Goal: Check status: Check status

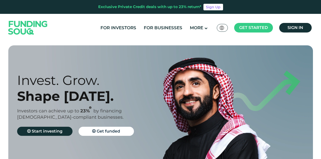
click at [303, 31] on link "Sign in" at bounding box center [295, 28] width 32 height 10
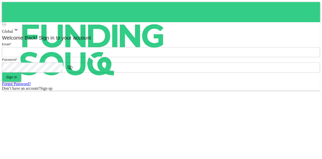
type input "mohanad.y.yasin@hotmail.com"
click at [21, 81] on button "Sign in" at bounding box center [11, 76] width 19 height 9
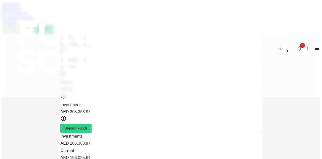
click at [22, 11] on link "Marketplace" at bounding box center [12, 9] width 20 height 4
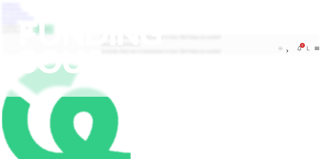
click at [101, 32] on div "Dashboard Marketplace My Investments Investment Settings Transfers Available Fu…" at bounding box center [161, 18] width 318 height 32
click at [28, 15] on link "My Investments" at bounding box center [15, 13] width 26 height 4
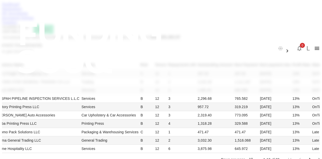
scroll to position [176, 0]
click at [215, 153] on div "Rows per page 10 10 1-10 of 39" at bounding box center [270, 159] width 110 height 13
click at [228, 78] on li "50" at bounding box center [225, 78] width 15 height 9
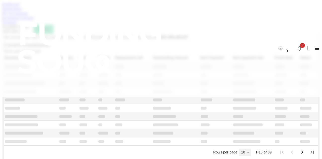
type input "50"
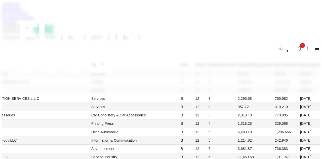
scroll to position [458, 0]
click at [19, 6] on link "Dashboard" at bounding box center [10, 4] width 17 height 4
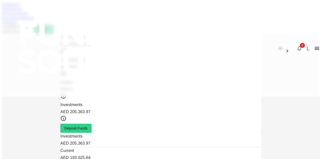
scroll to position [49, 0]
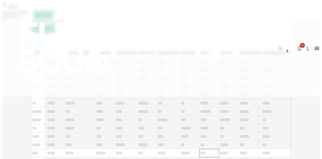
scroll to position [23, 0]
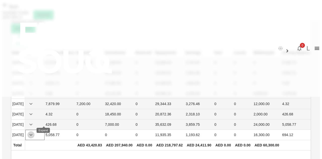
click at [34, 131] on icon "Expand" at bounding box center [31, 134] width 6 height 6
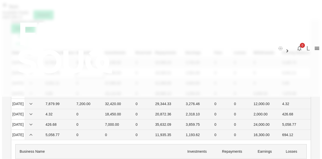
scroll to position [0, 0]
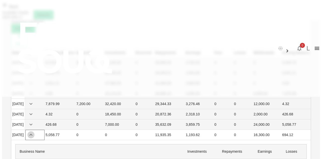
click at [34, 138] on icon "Expand" at bounding box center [31, 134] width 6 height 6
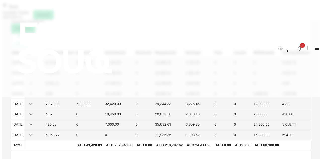
scroll to position [23, 0]
click at [18, 9] on span "Back" at bounding box center [13, 7] width 10 height 4
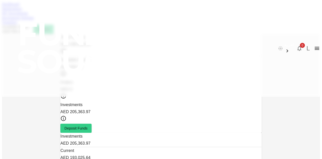
click at [22, 11] on link "Marketplace" at bounding box center [12, 9] width 20 height 4
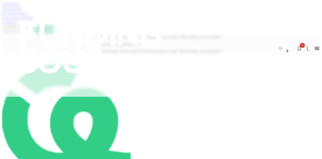
click at [28, 15] on link "My Investments" at bounding box center [15, 13] width 26 height 4
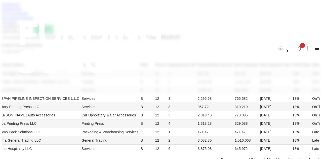
scroll to position [75, 0]
